Goal: Find specific page/section: Find specific page/section

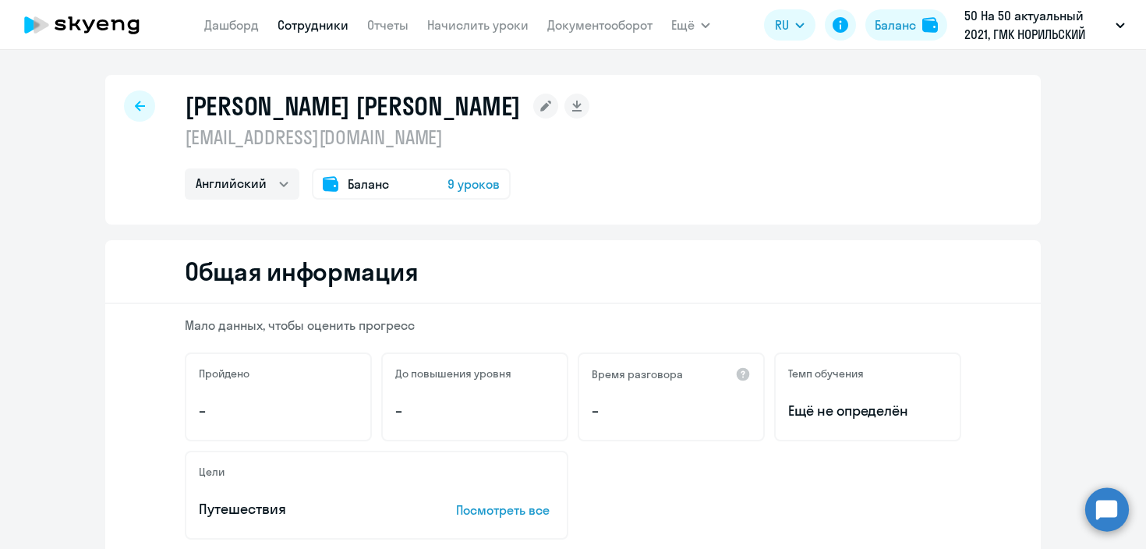
select select "english"
click at [145, 100] on div at bounding box center [139, 105] width 31 height 31
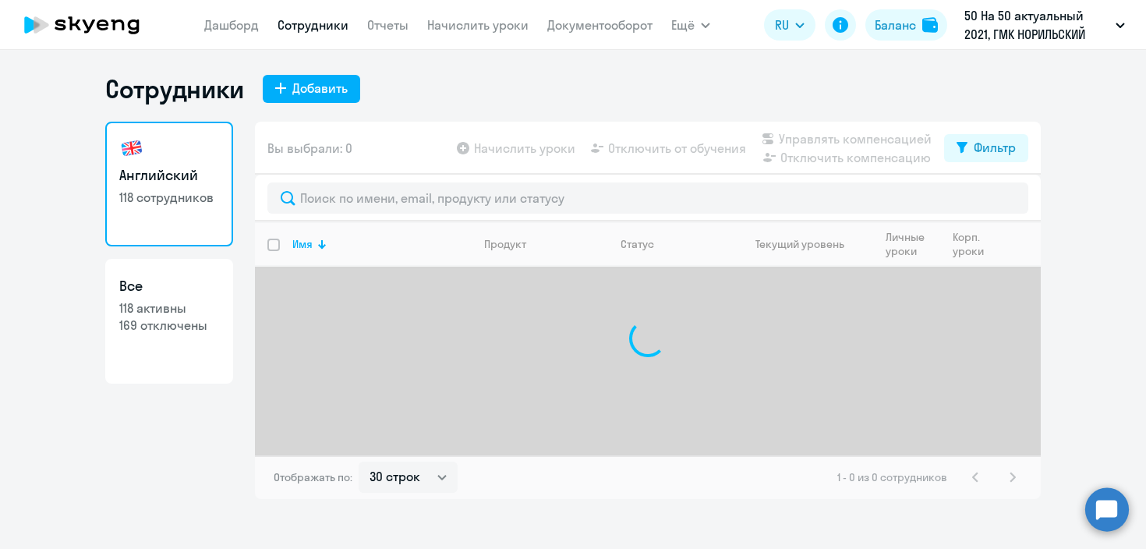
select select "30"
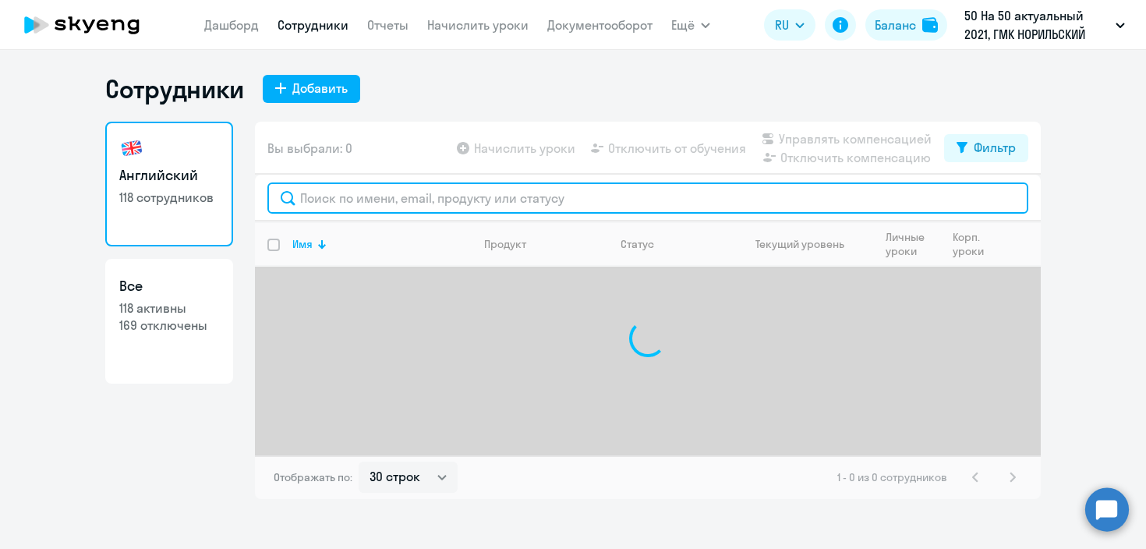
click at [362, 200] on input "text" at bounding box center [647, 197] width 761 height 31
click at [389, 197] on input "[PERSON_NAME]" at bounding box center [647, 197] width 761 height 31
click at [389, 198] on input "[PERSON_NAME]" at bounding box center [647, 197] width 761 height 31
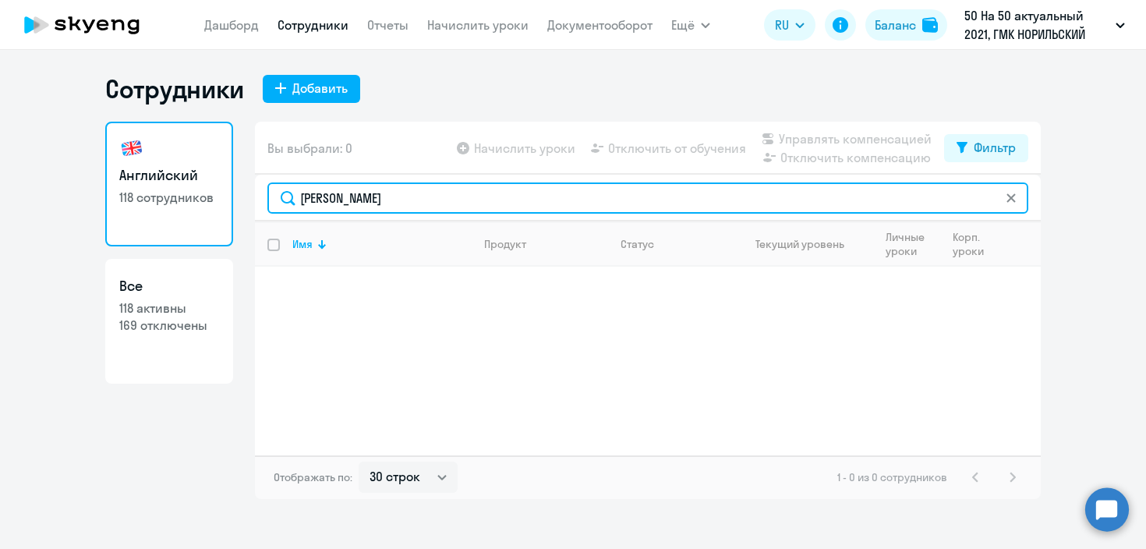
type input "[PERSON_NAME]"
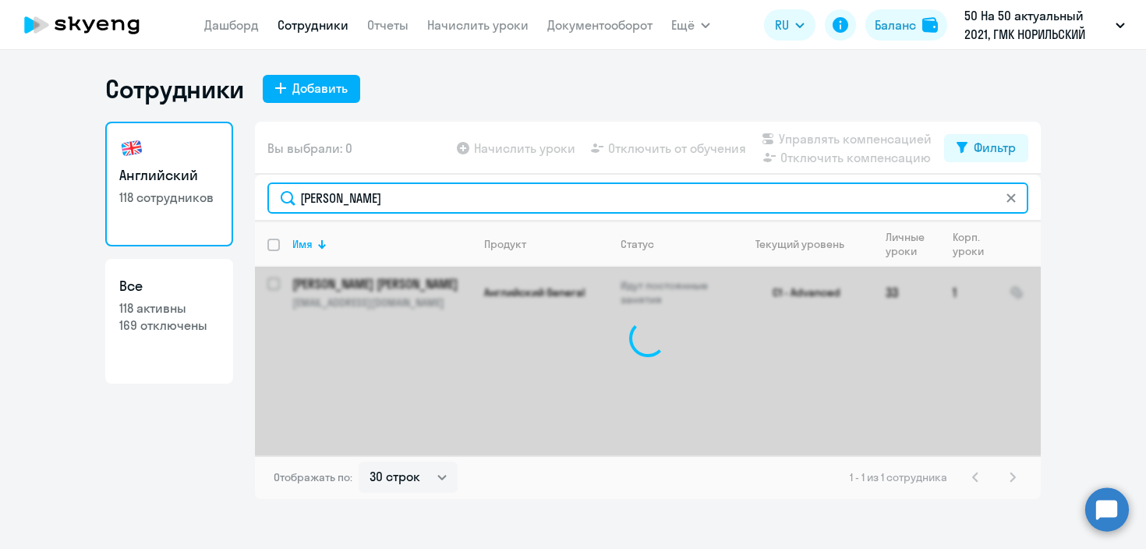
type input "[PERSON_NAME]"
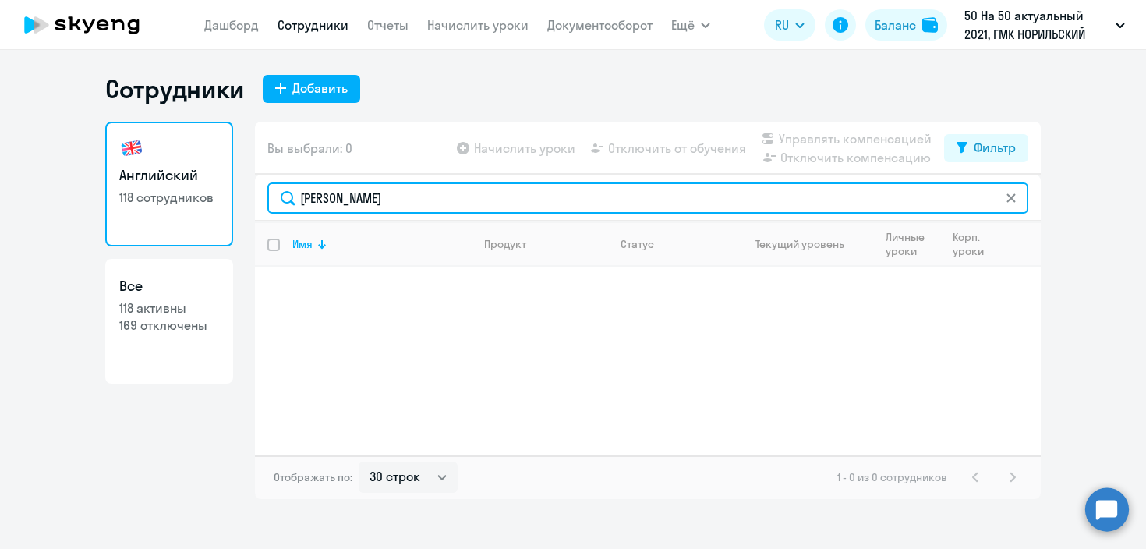
click at [389, 197] on input "[PERSON_NAME]" at bounding box center [647, 197] width 761 height 31
